Goal: Task Accomplishment & Management: Complete application form

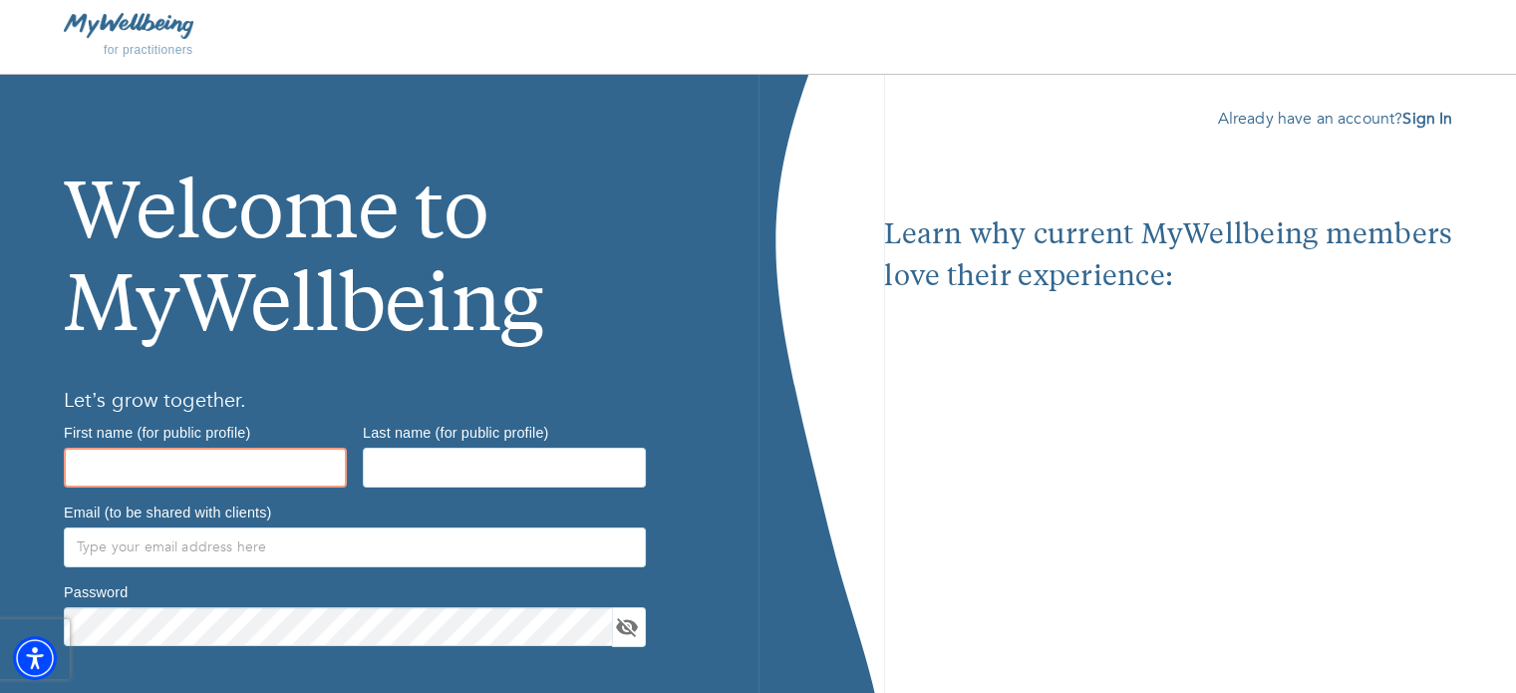
click at [195, 464] on input "text" at bounding box center [205, 468] width 283 height 40
type input "[PERSON_NAME]"
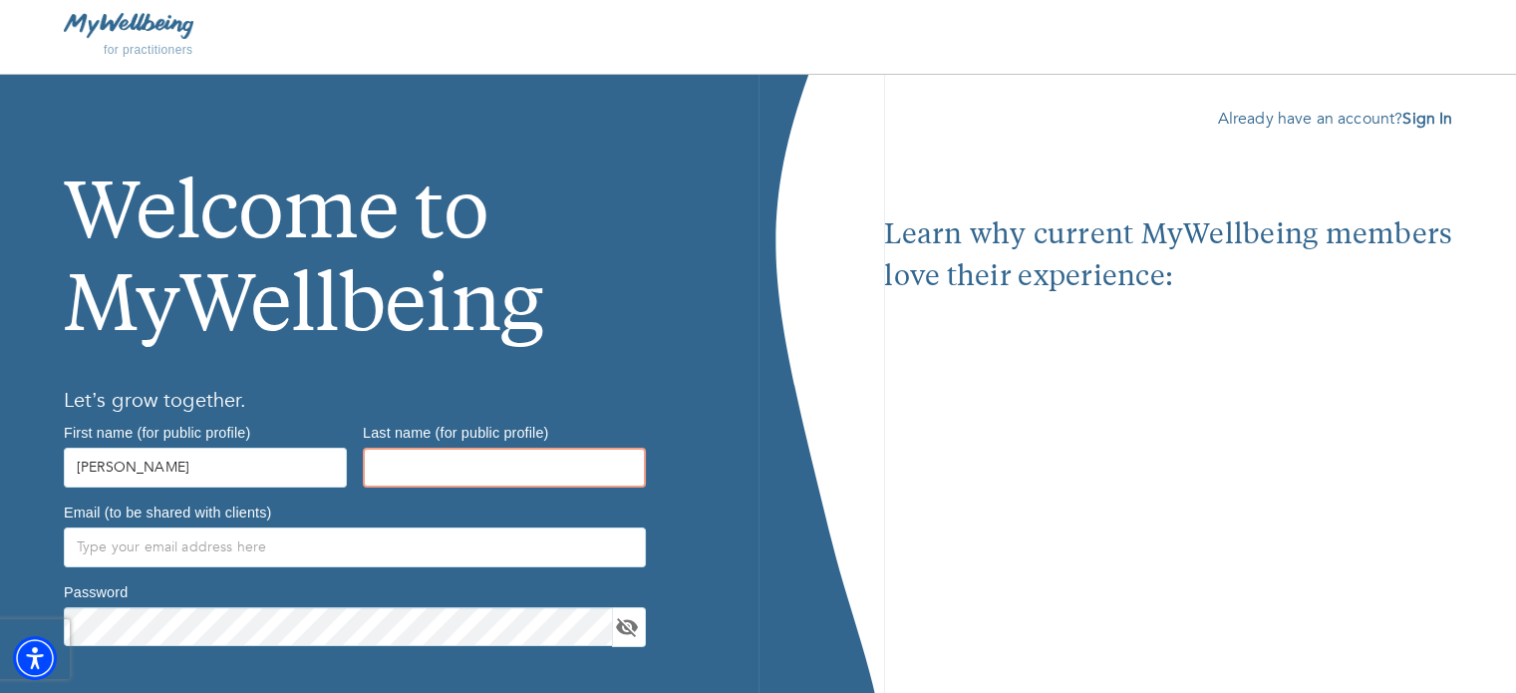
type input "[GEOGRAPHIC_DATA]"
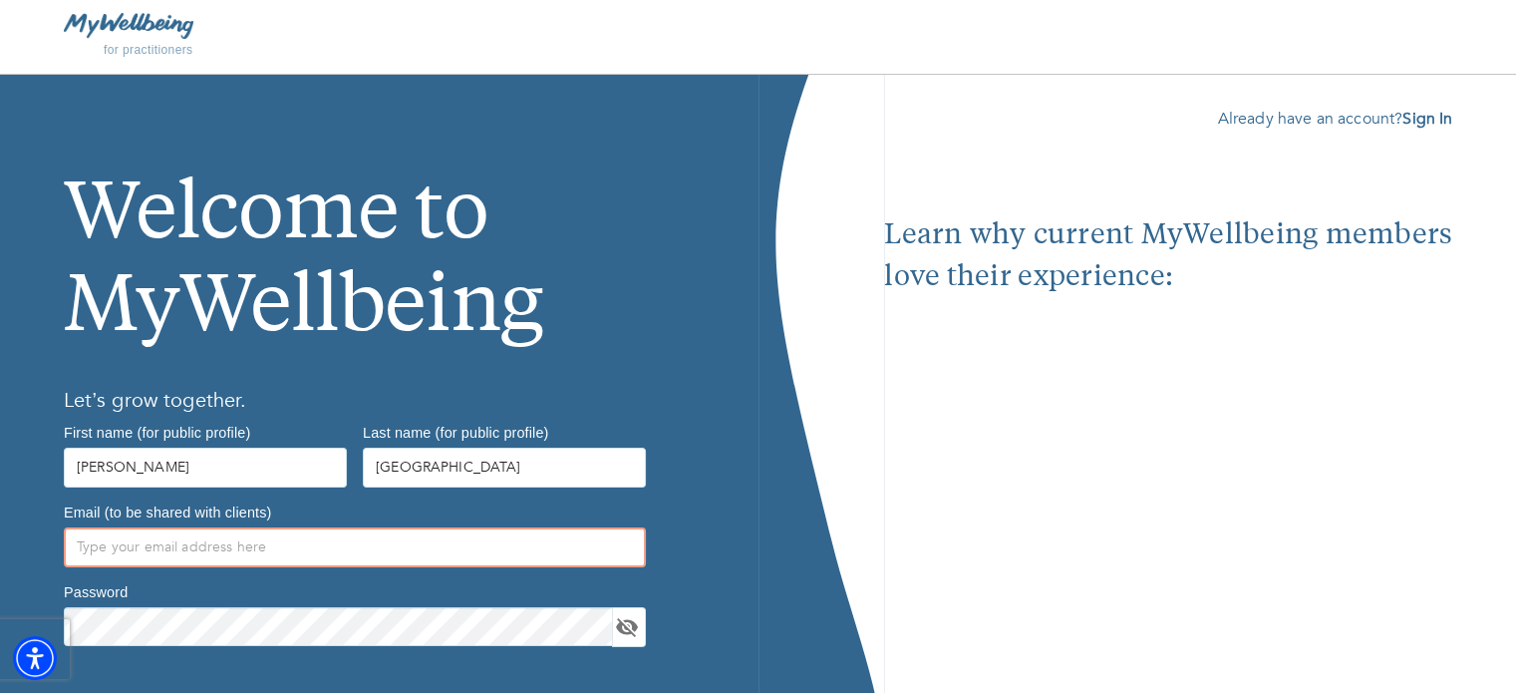
type input "[EMAIL_ADDRESS][DOMAIN_NAME]"
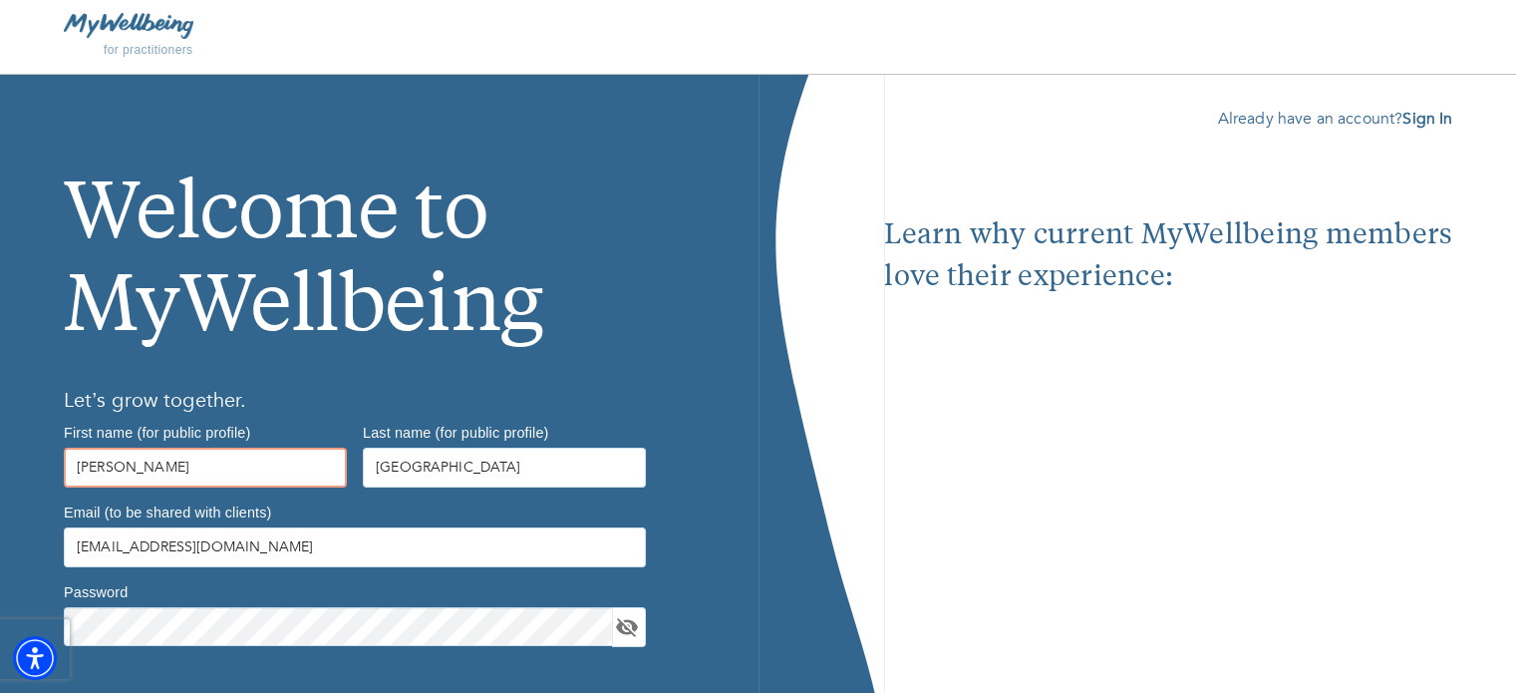
click at [162, 459] on input "[PERSON_NAME]" at bounding box center [205, 468] width 283 height 40
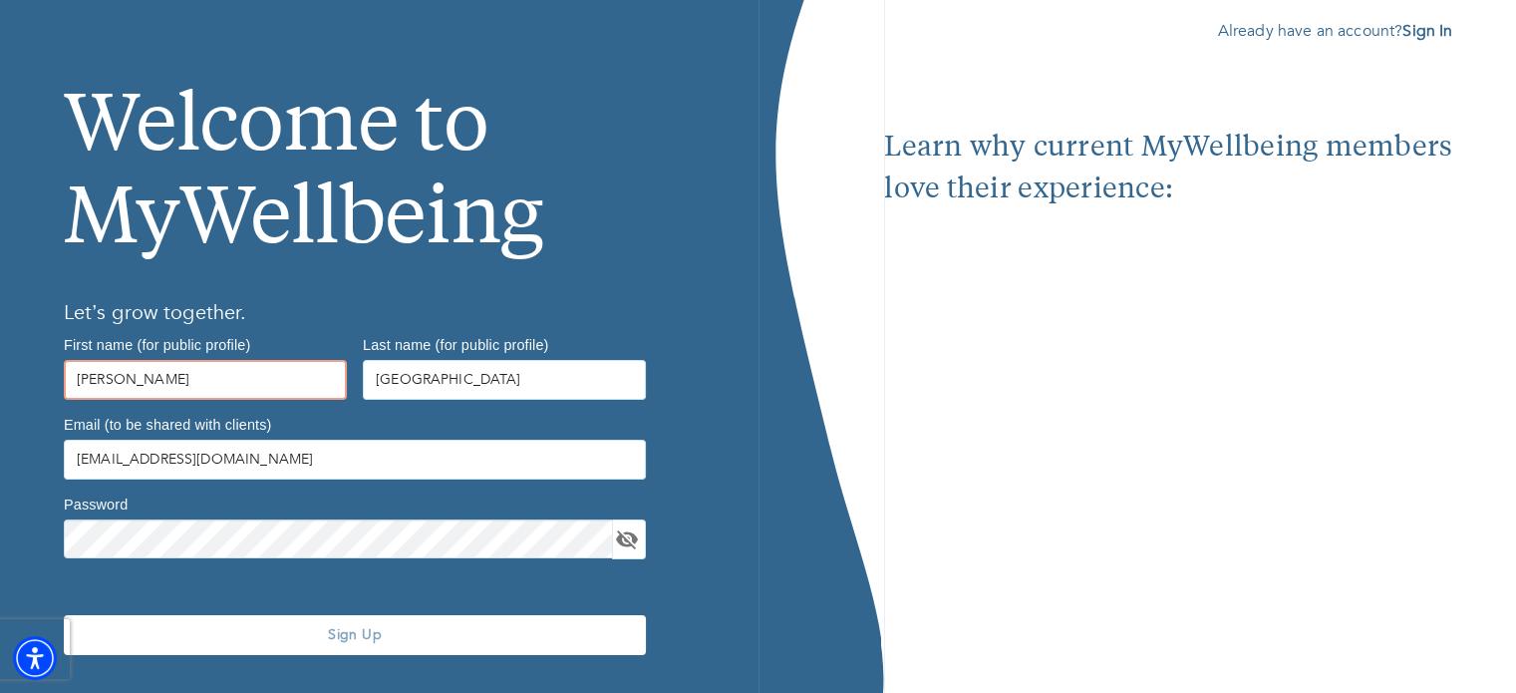
scroll to position [136, 0]
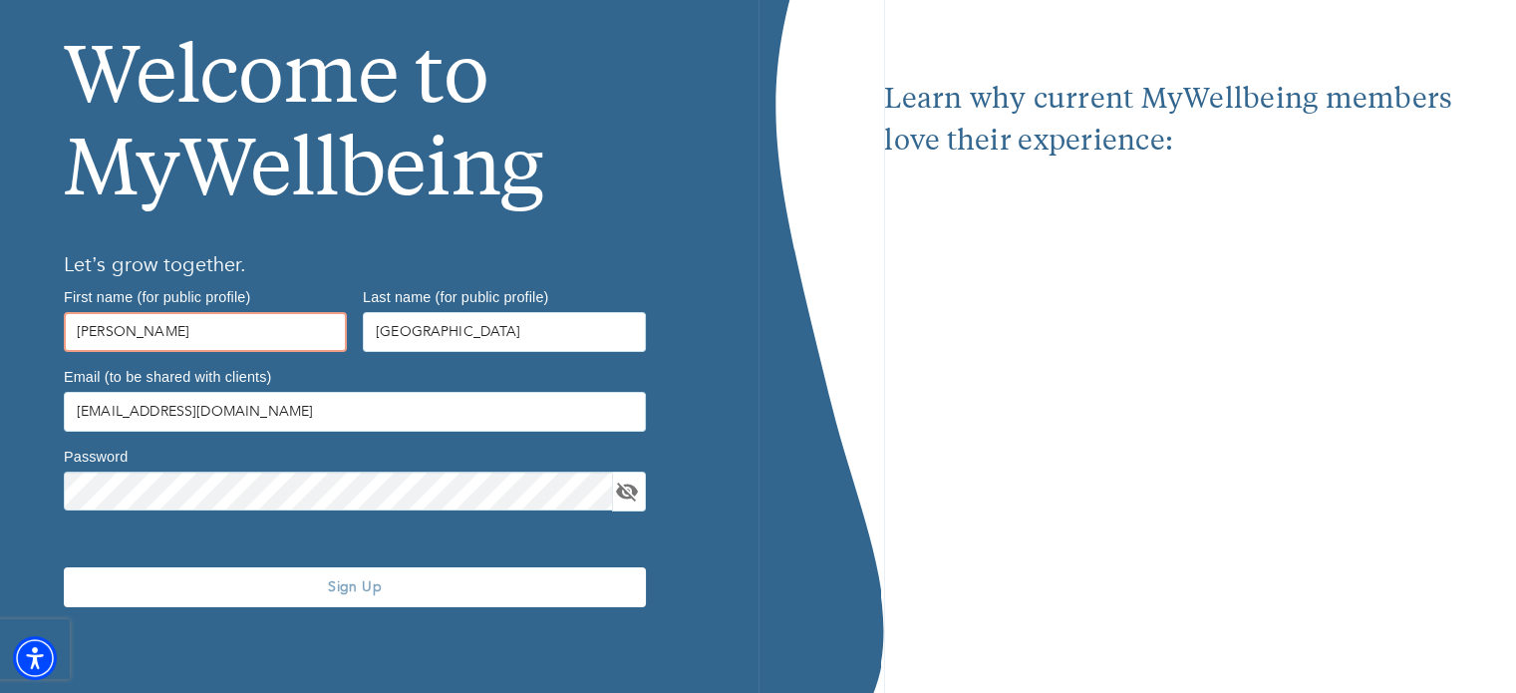
type input "[PERSON_NAME]"
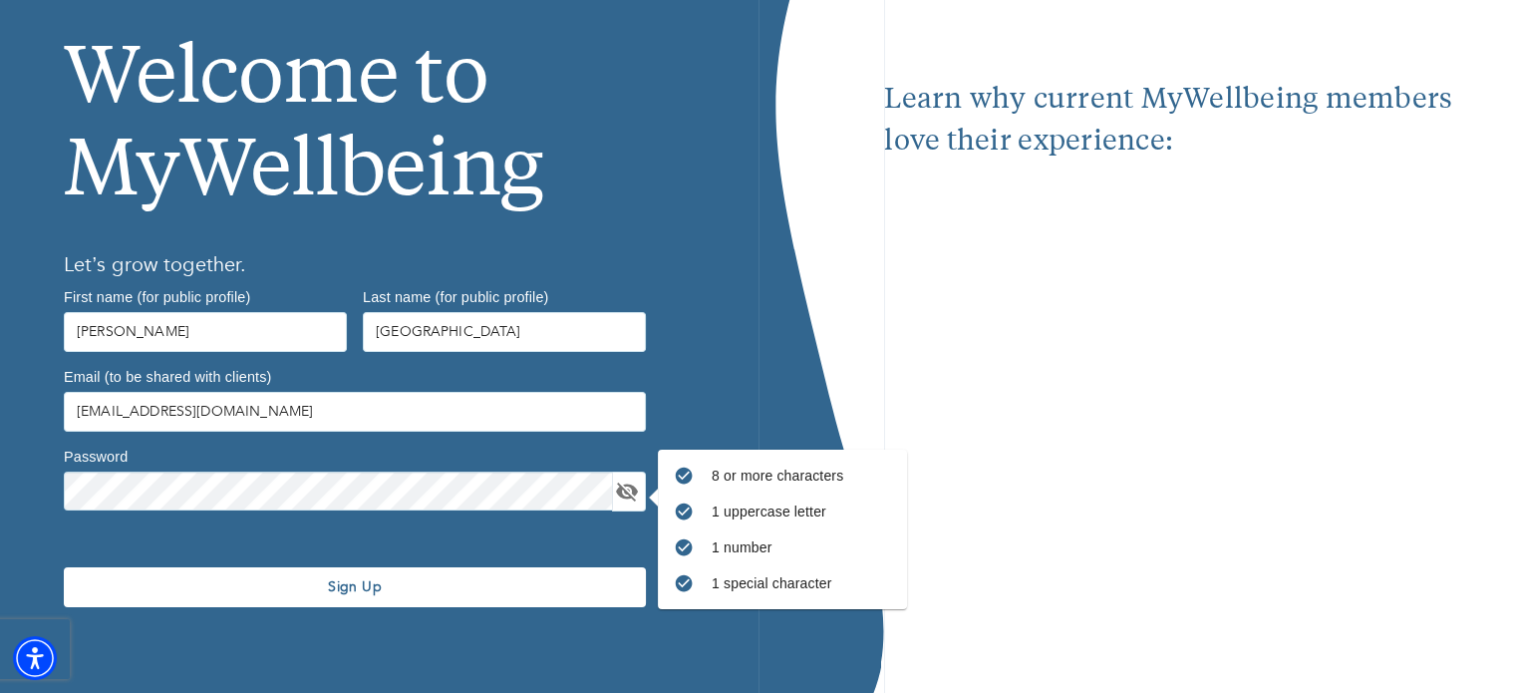
click at [714, 354] on div "Welcome to MyWellbeing Let’s grow together. First name (for public profile) [PE…" at bounding box center [379, 317] width 759 height 756
click at [367, 572] on button "Sign Up" at bounding box center [355, 587] width 582 height 40
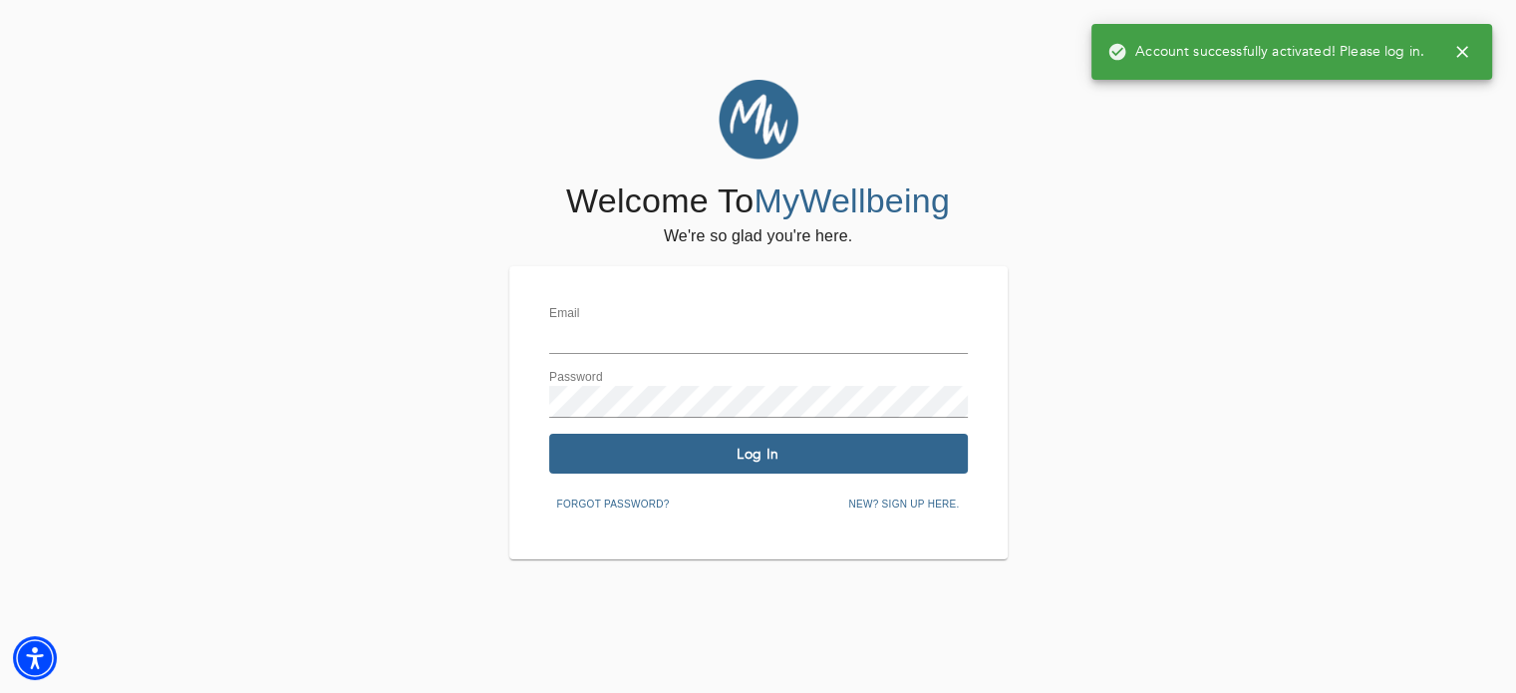
type input "[EMAIL_ADDRESS][DOMAIN_NAME]"
click at [762, 464] on button "Log In" at bounding box center [758, 454] width 419 height 40
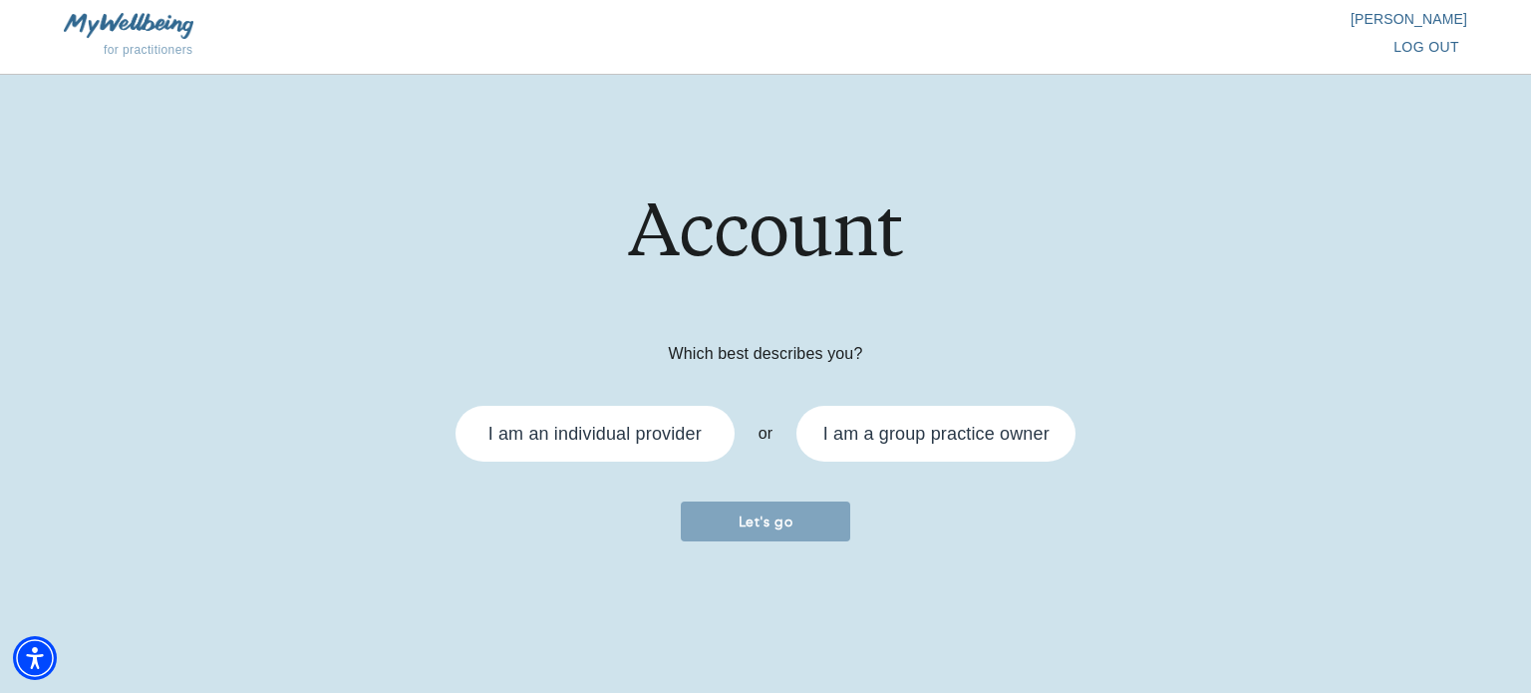
click at [645, 418] on div "I am an individual provider" at bounding box center [594, 434] width 255 height 32
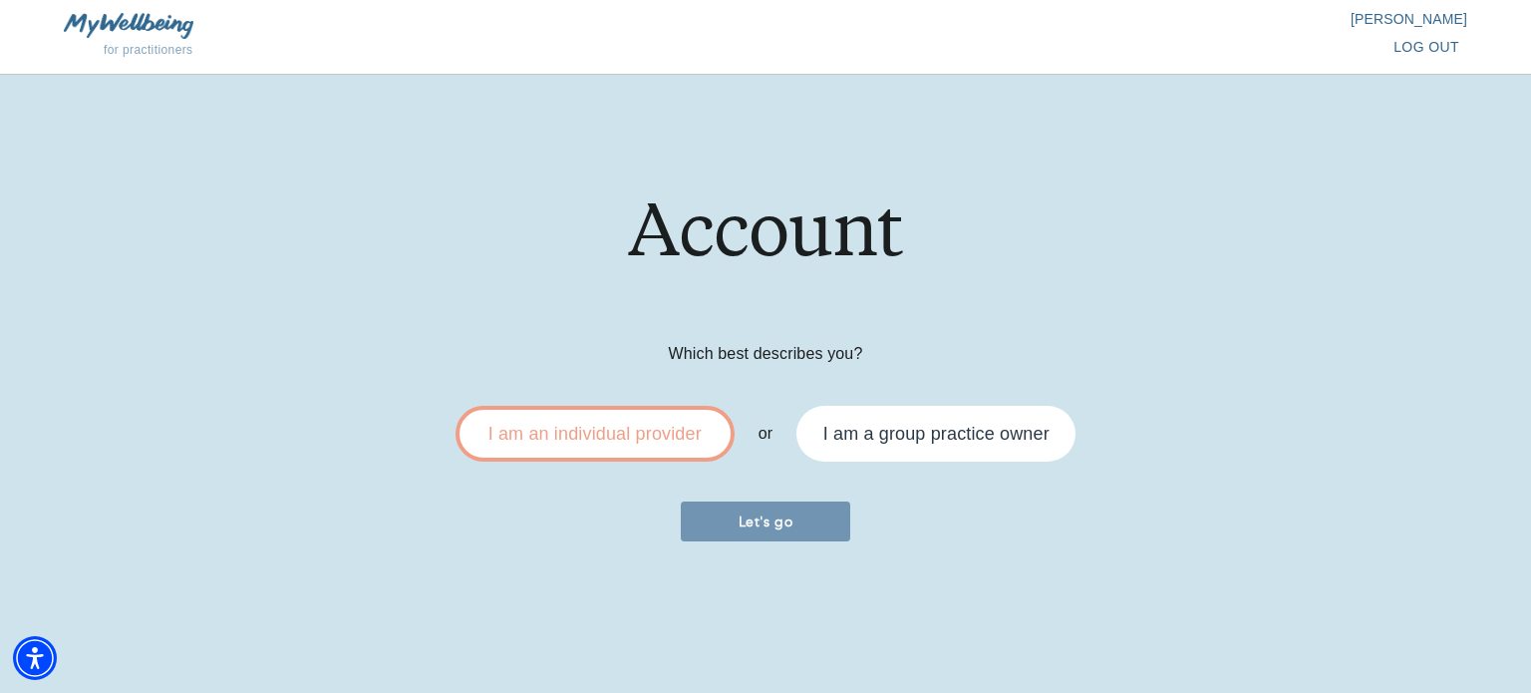
click at [787, 528] on span "Let's go" at bounding box center [765, 521] width 153 height 19
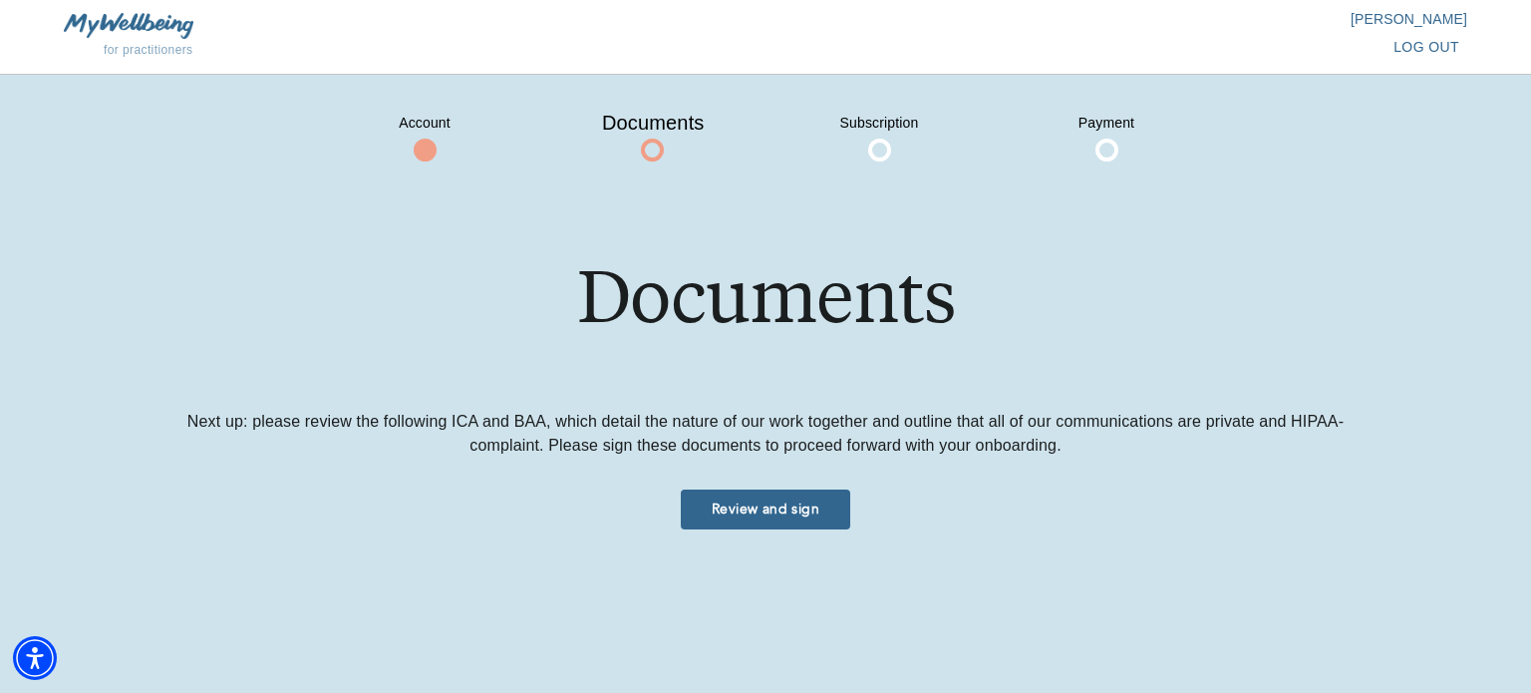
click at [782, 501] on span "Review and sign" at bounding box center [765, 508] width 153 height 19
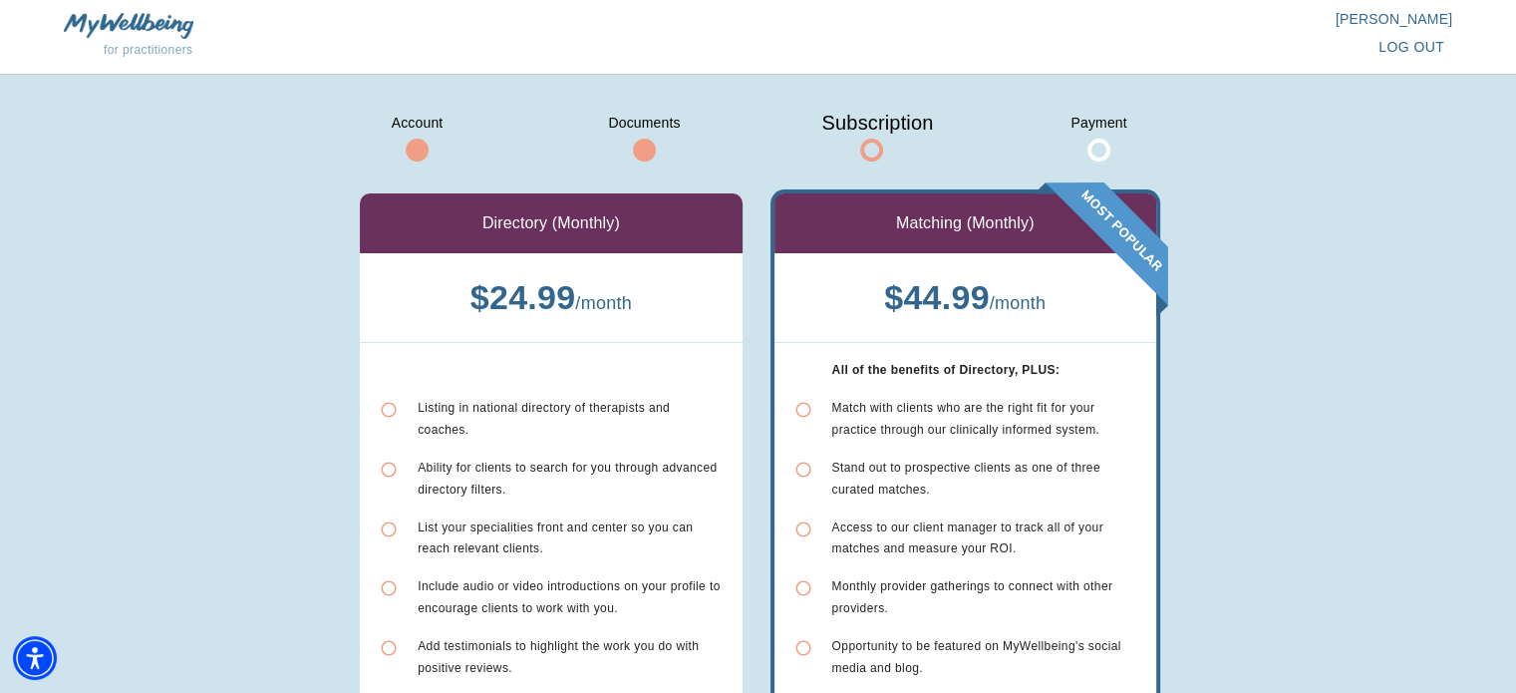
click at [1430, 48] on span "log out" at bounding box center [1411, 47] width 66 height 25
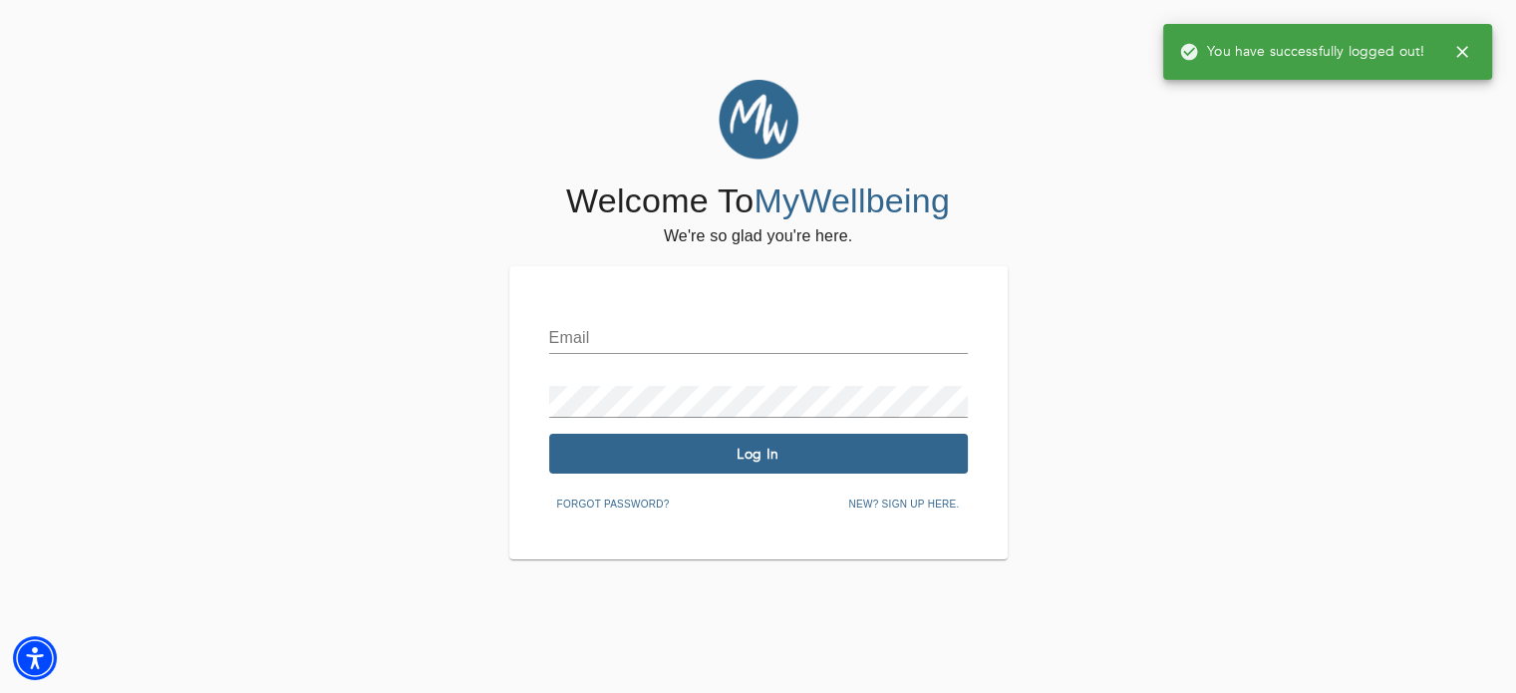
type input "[EMAIL_ADDRESS][DOMAIN_NAME]"
